Goal: Communication & Community: Answer question/provide support

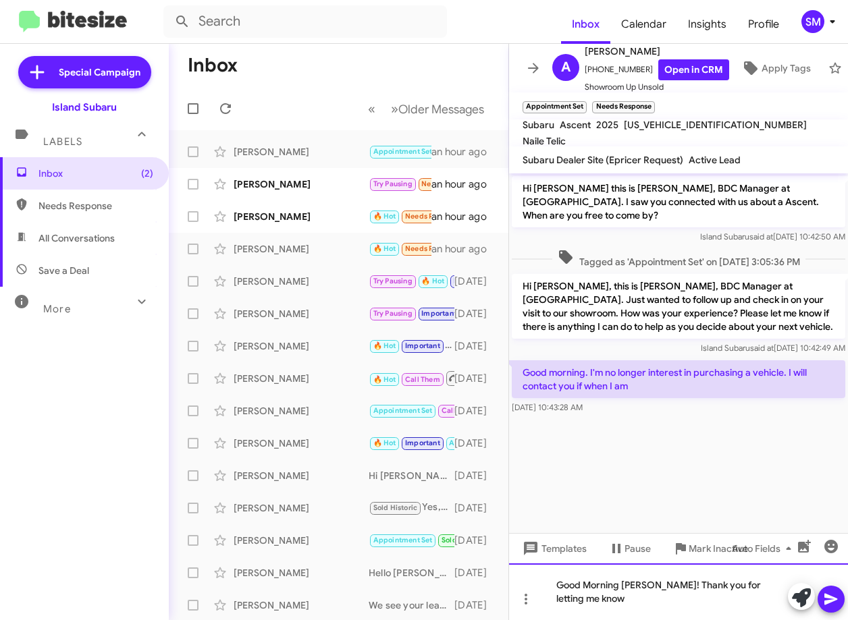
click at [779, 599] on div "Good Morning [PERSON_NAME]! Thank you for letting me know" at bounding box center [678, 592] width 339 height 57
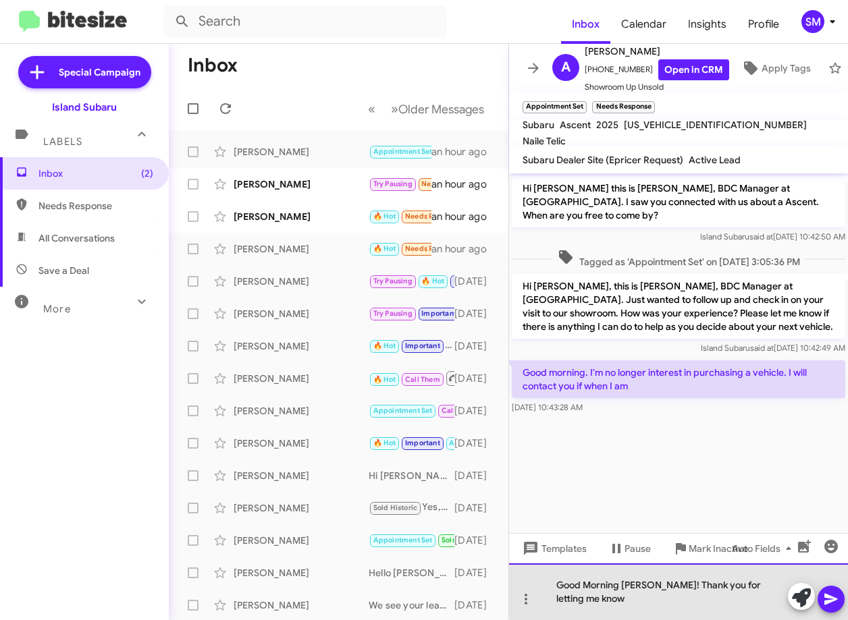
click at [783, 602] on div "Good Morning [PERSON_NAME]! Thank you for letting me know" at bounding box center [678, 592] width 339 height 57
click at [665, 606] on div "Good Morning [PERSON_NAME]! Thank you for letting me know, if anything changes" at bounding box center [678, 592] width 339 height 57
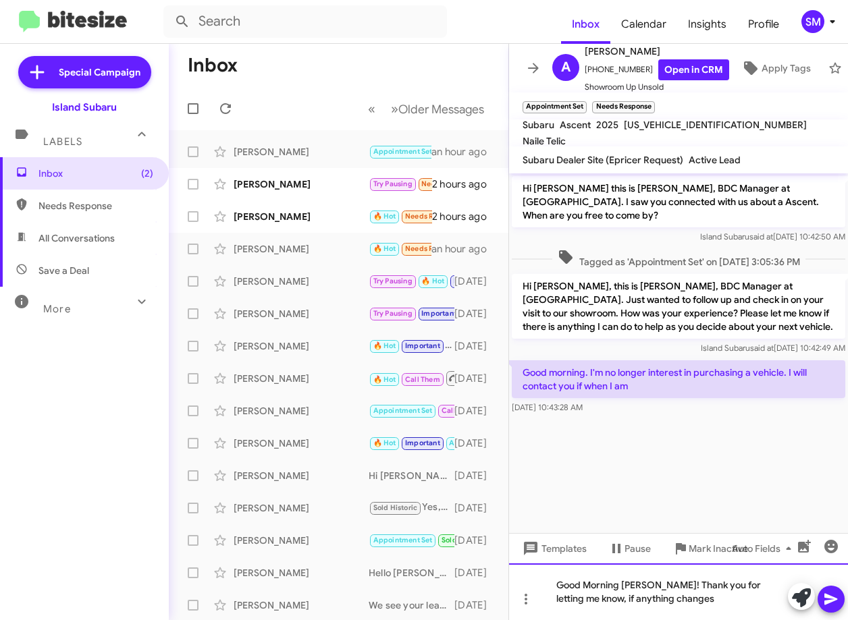
click at [710, 599] on div "Good Morning [PERSON_NAME]! Thank you for letting me know, if anything changes" at bounding box center [678, 592] width 339 height 57
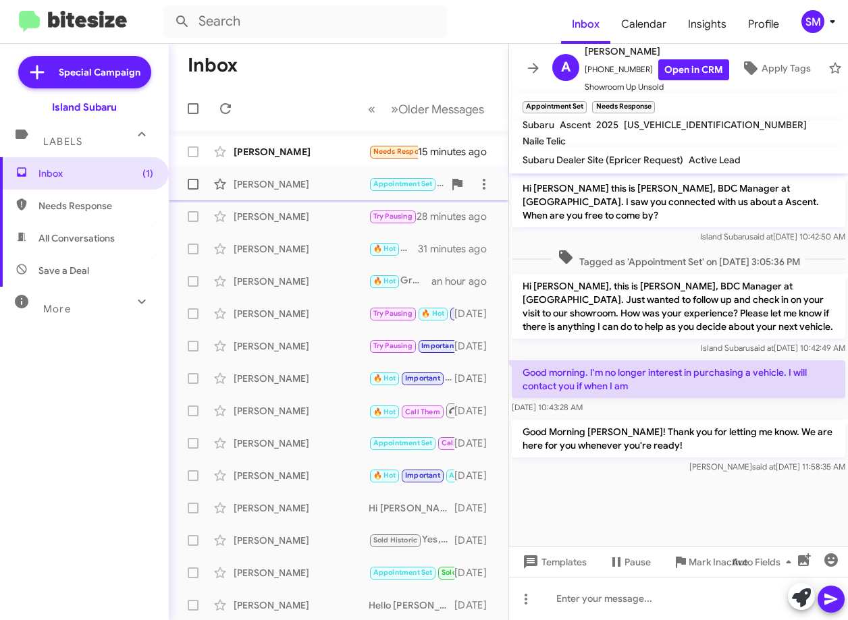
click at [331, 190] on div "[PERSON_NAME]" at bounding box center [301, 183] width 135 height 13
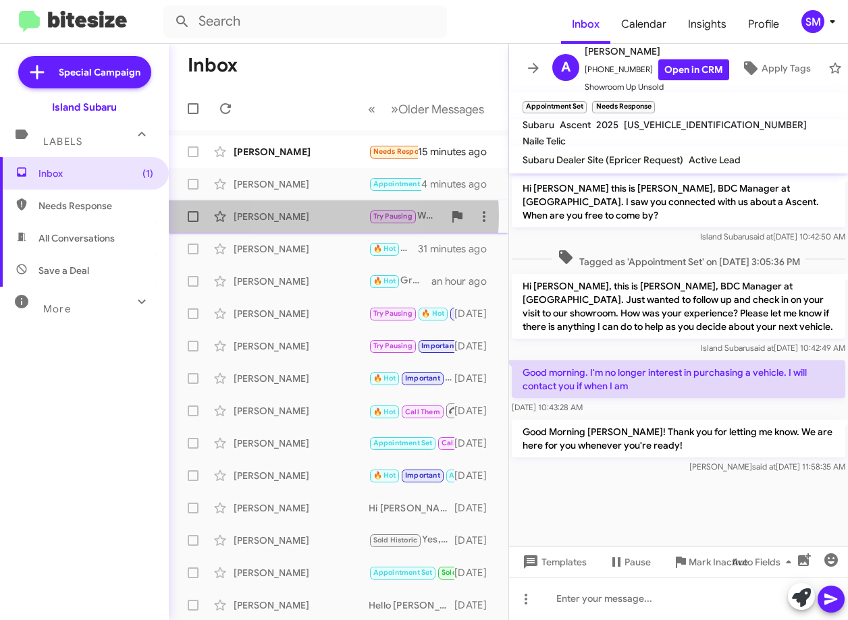
click at [289, 216] on div "[PERSON_NAME]" at bounding box center [301, 216] width 135 height 13
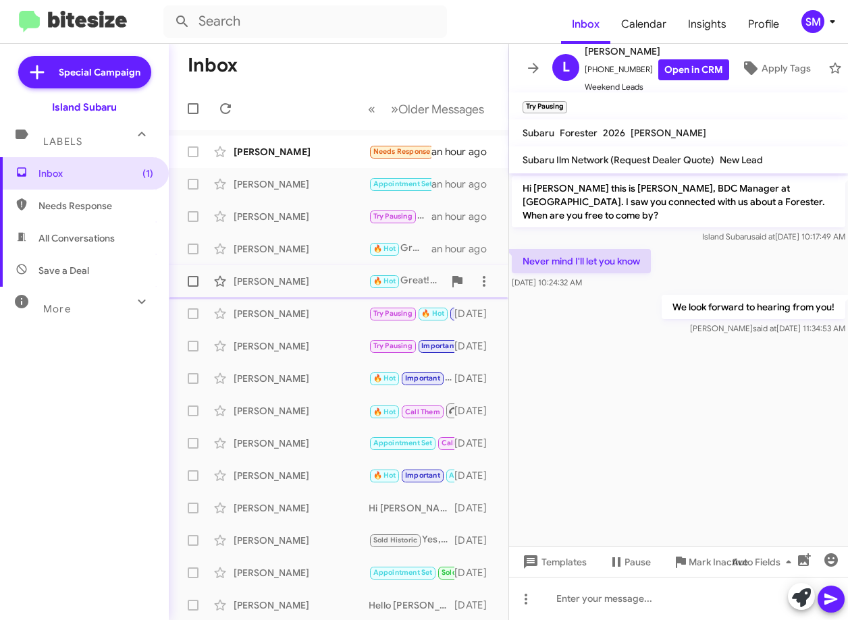
click at [331, 285] on div "[PERSON_NAME]" at bounding box center [301, 281] width 135 height 13
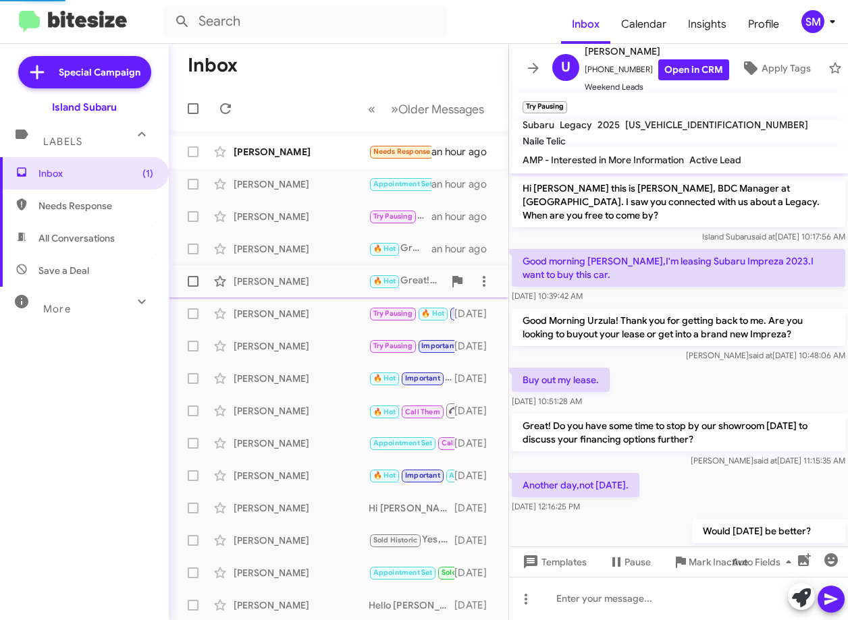
scroll to position [138, 0]
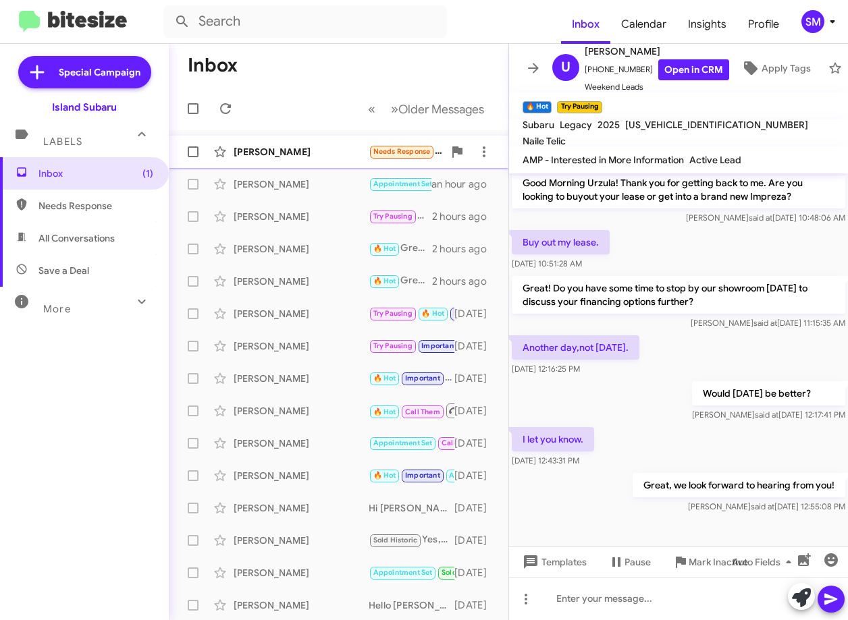
click at [323, 154] on div "[PERSON_NAME]" at bounding box center [301, 151] width 135 height 13
